Goal: Transaction & Acquisition: Download file/media

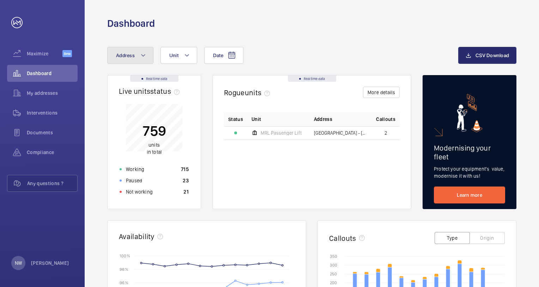
click at [143, 54] on mat-icon at bounding box center [143, 55] width 6 height 8
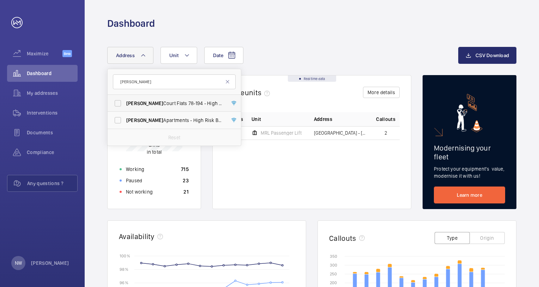
type input "[PERSON_NAME]"
click at [149, 104] on span "Rowan Court Flats [STREET_ADDRESS]" at bounding box center [174, 103] width 97 height 7
click at [125, 104] on input "Rowan Court Flats [STREET_ADDRESS]" at bounding box center [118, 103] width 14 height 14
checkbox input "true"
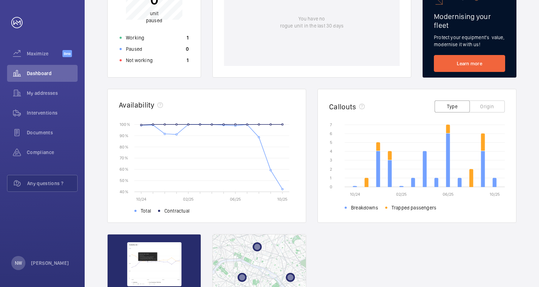
scroll to position [211, 0]
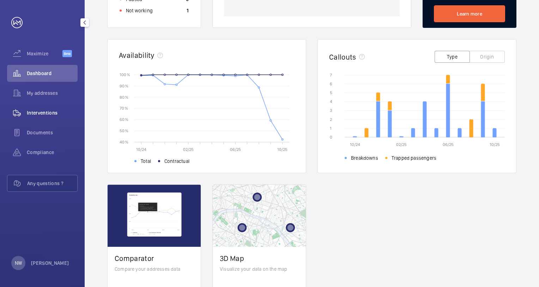
click at [49, 110] on span "Interventions" at bounding box center [52, 112] width 51 height 7
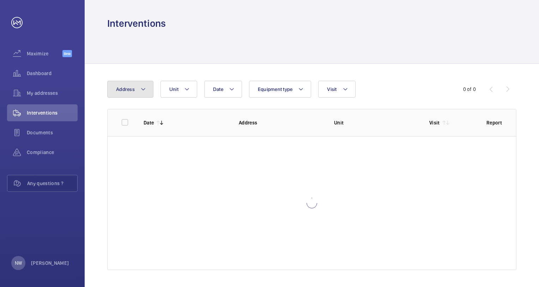
click at [144, 87] on mat-icon at bounding box center [143, 89] width 6 height 8
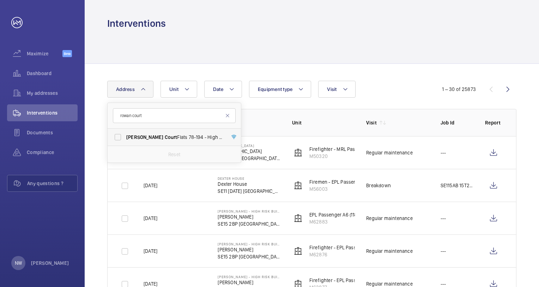
type input "rowan court"
click at [165, 135] on span "Court" at bounding box center [171, 137] width 13 height 6
click at [125, 135] on input "Rowan Court Flats [STREET_ADDRESS]" at bounding box center [118, 137] width 14 height 14
checkbox input "true"
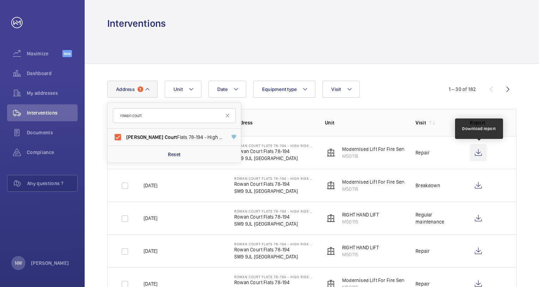
click at [479, 153] on wm-front-icon-button at bounding box center [478, 152] width 17 height 17
